Goal: Use online tool/utility: Utilize a website feature to perform a specific function

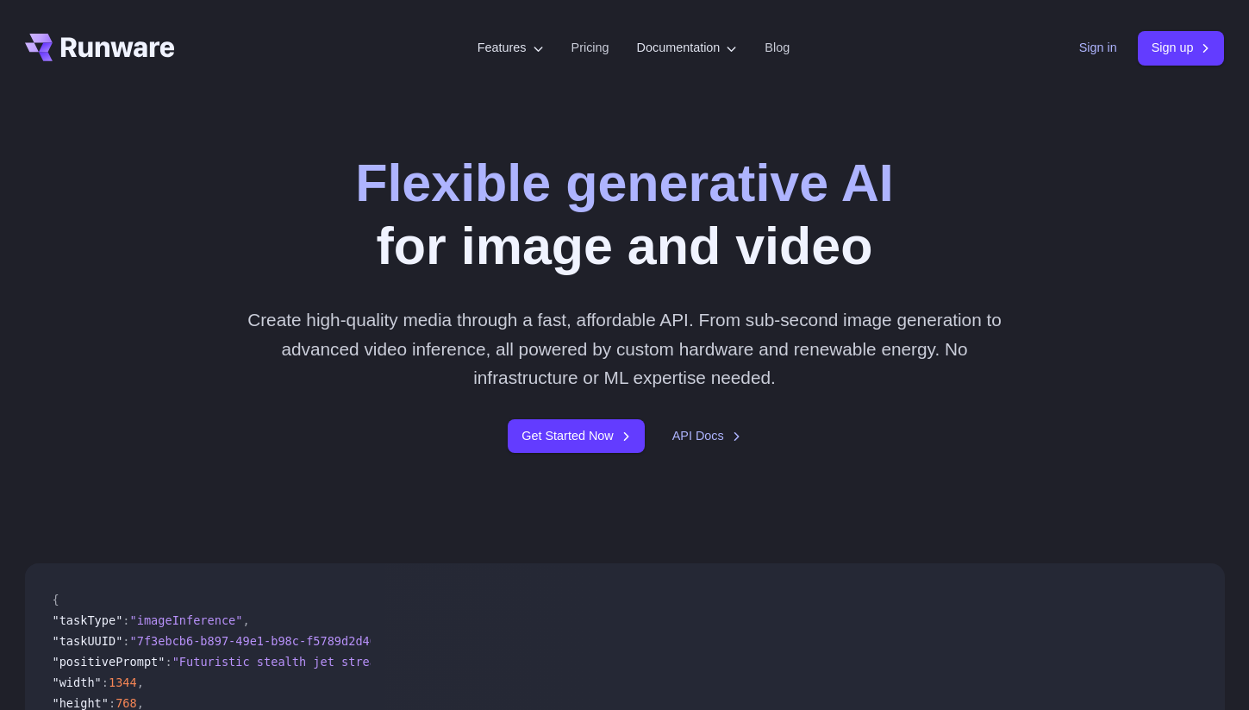
click at [1098, 50] on link "Sign in" at bounding box center [1098, 48] width 38 height 20
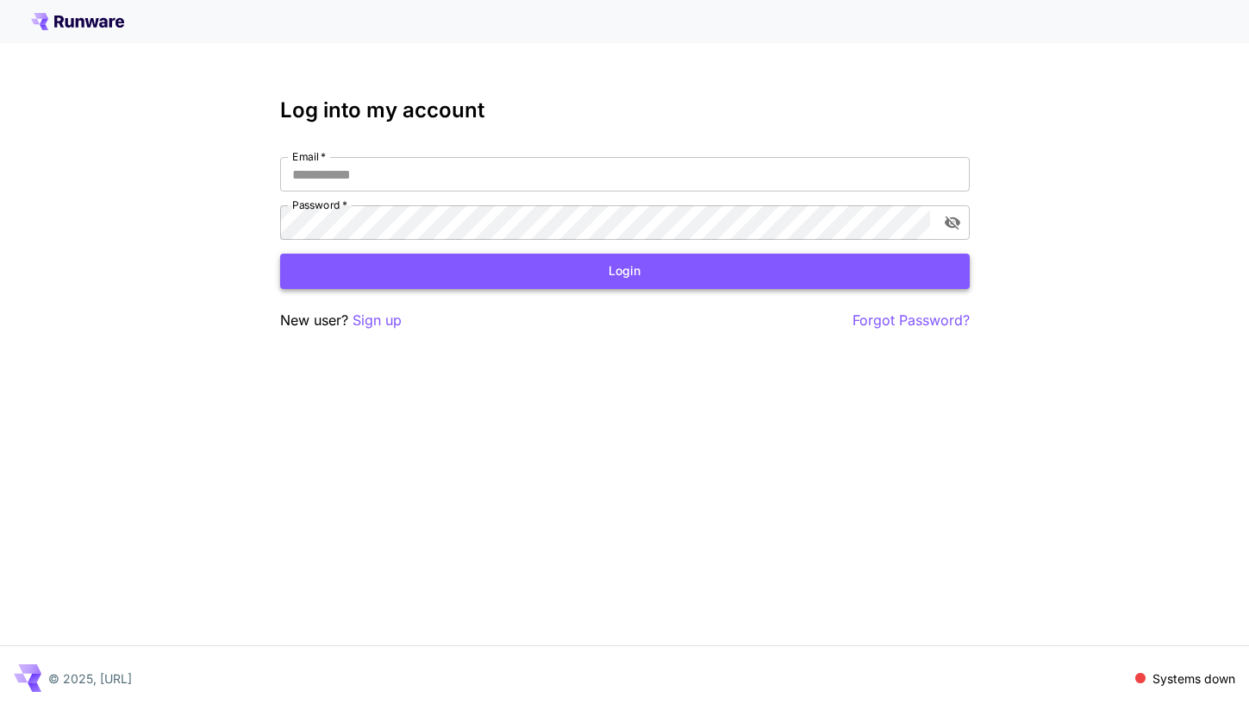
type input "**********"
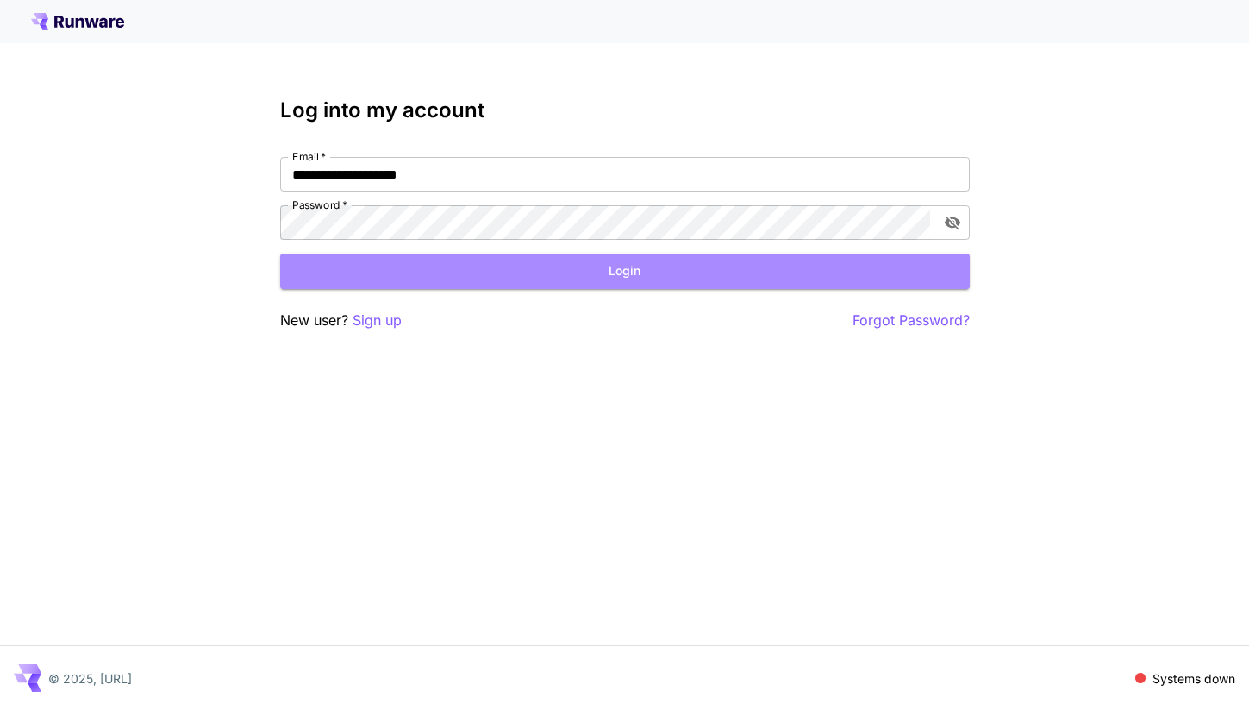
drag, startPoint x: 506, startPoint y: 278, endPoint x: 456, endPoint y: 271, distance: 50.6
click at [505, 278] on button "Login" at bounding box center [625, 270] width 690 height 35
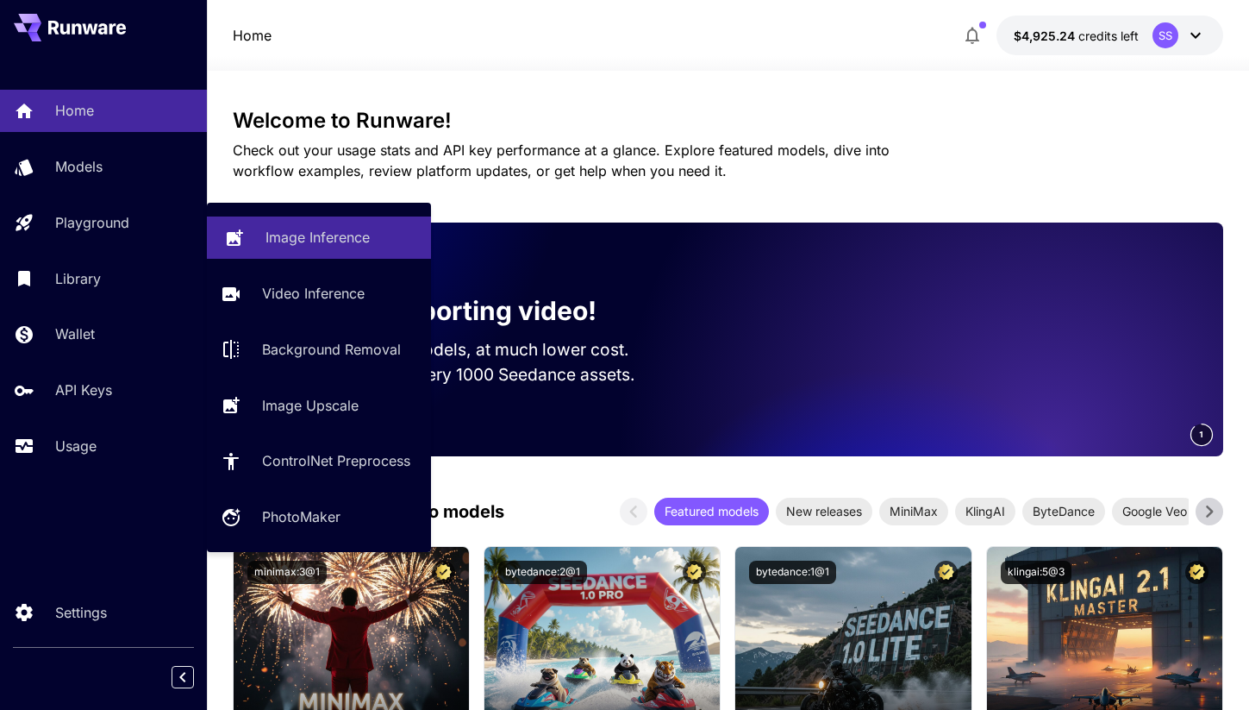
click at [330, 234] on p "Image Inference" at bounding box center [318, 237] width 104 height 21
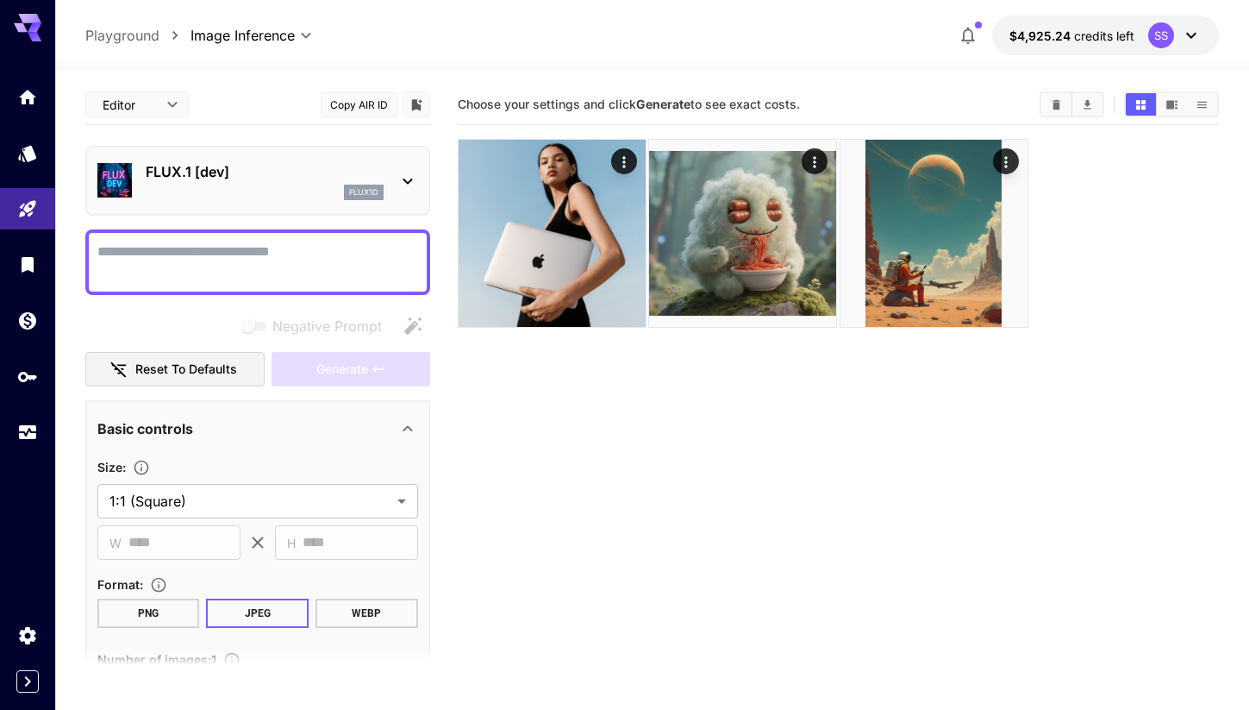
click at [295, 185] on div "flux1d" at bounding box center [265, 192] width 238 height 16
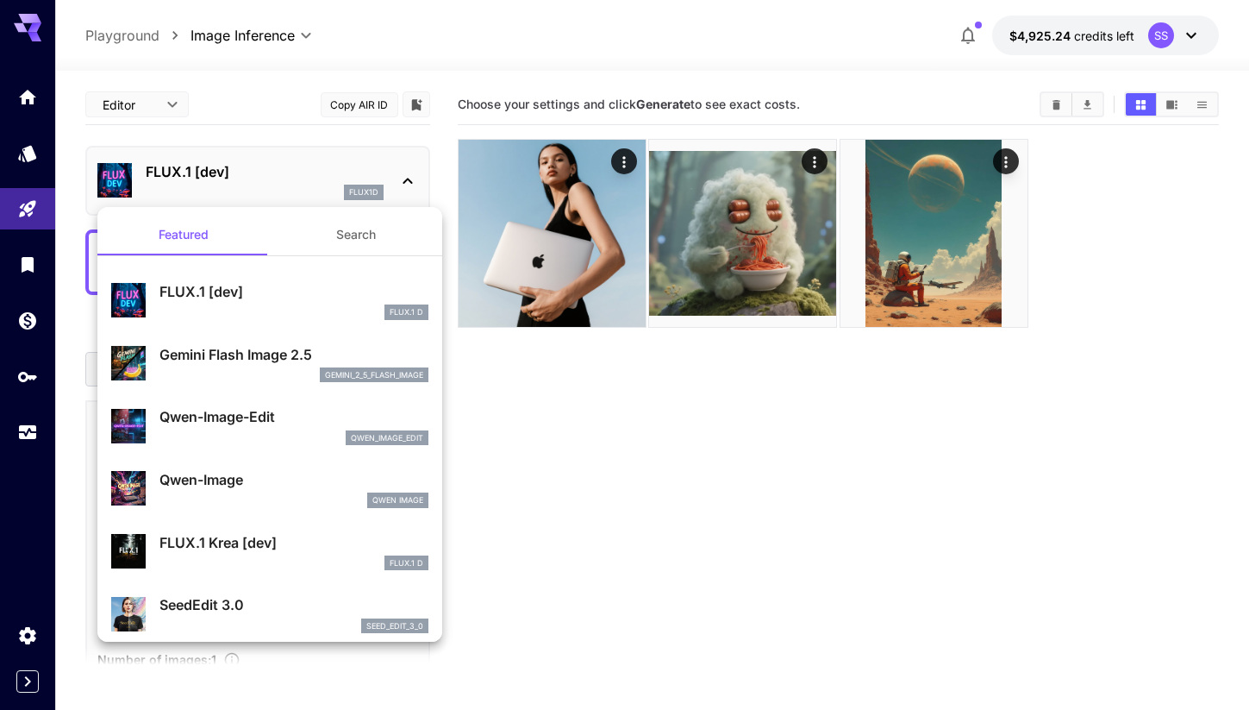
click at [305, 347] on p "Gemini Flash Image 2.5" at bounding box center [293, 354] width 269 height 21
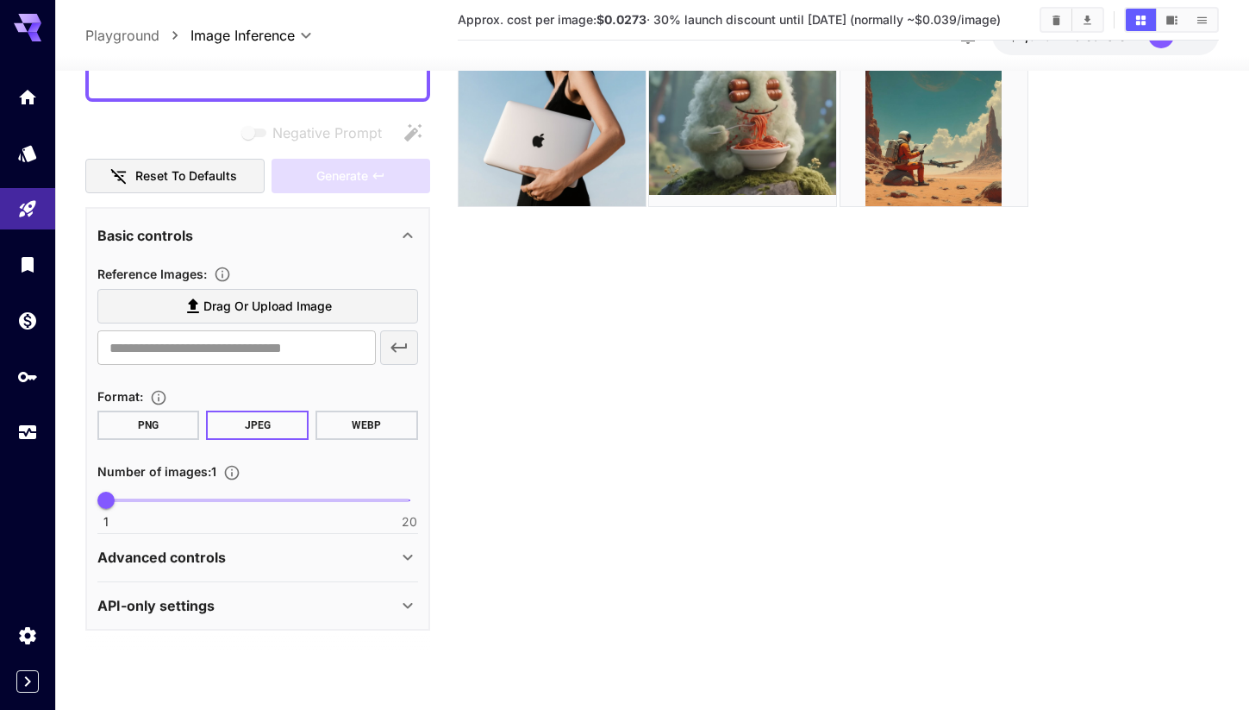
scroll to position [136, 0]
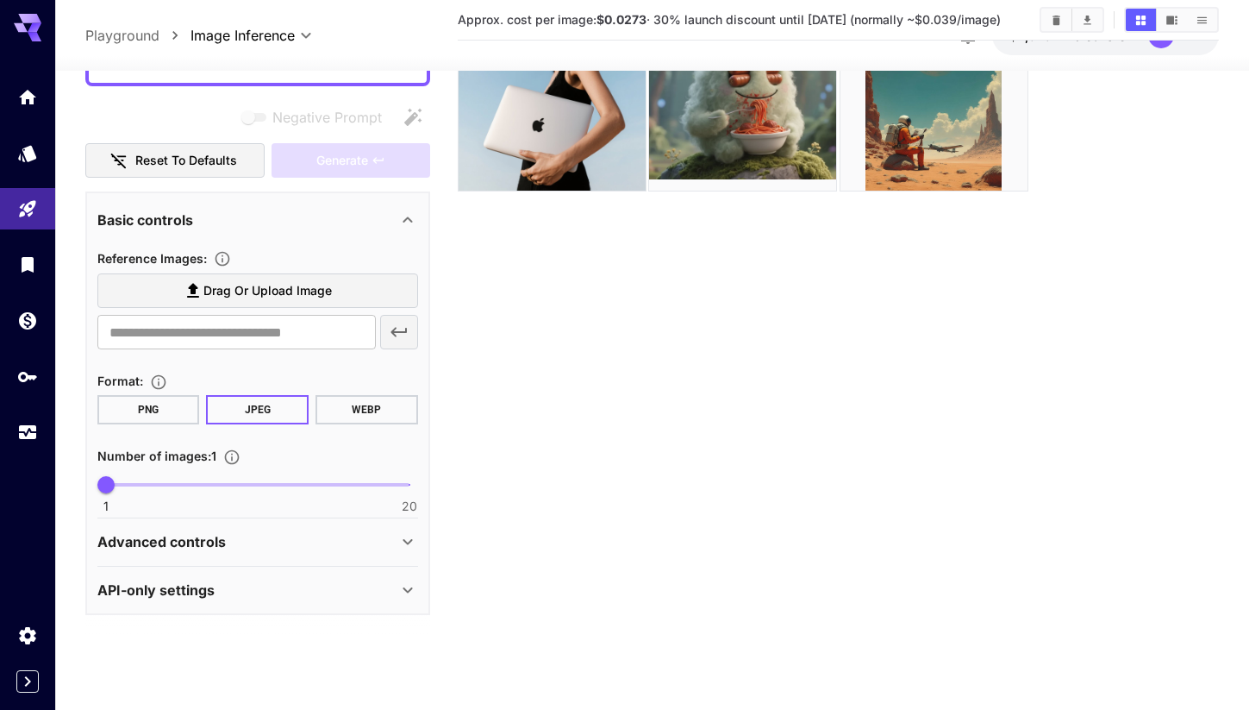
click at [335, 541] on div "Advanced controls" at bounding box center [247, 542] width 300 height 21
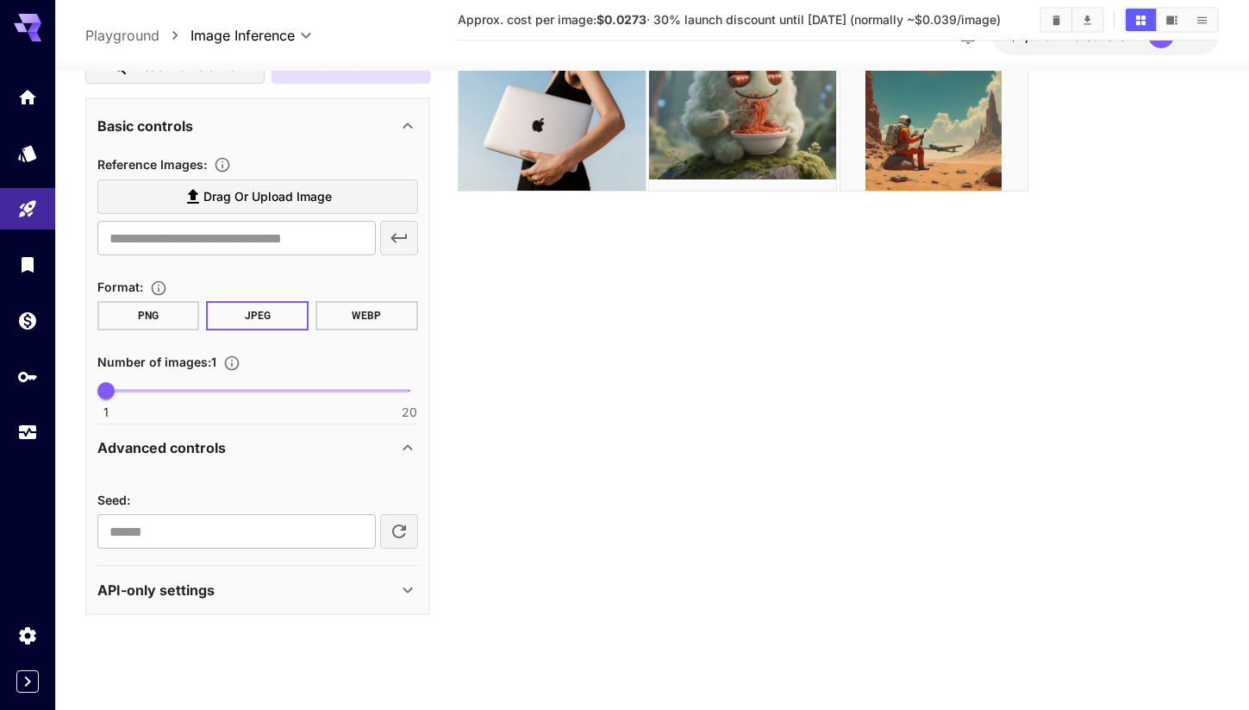
scroll to position [130, 0]
